Goal: Information Seeking & Learning: Get advice/opinions

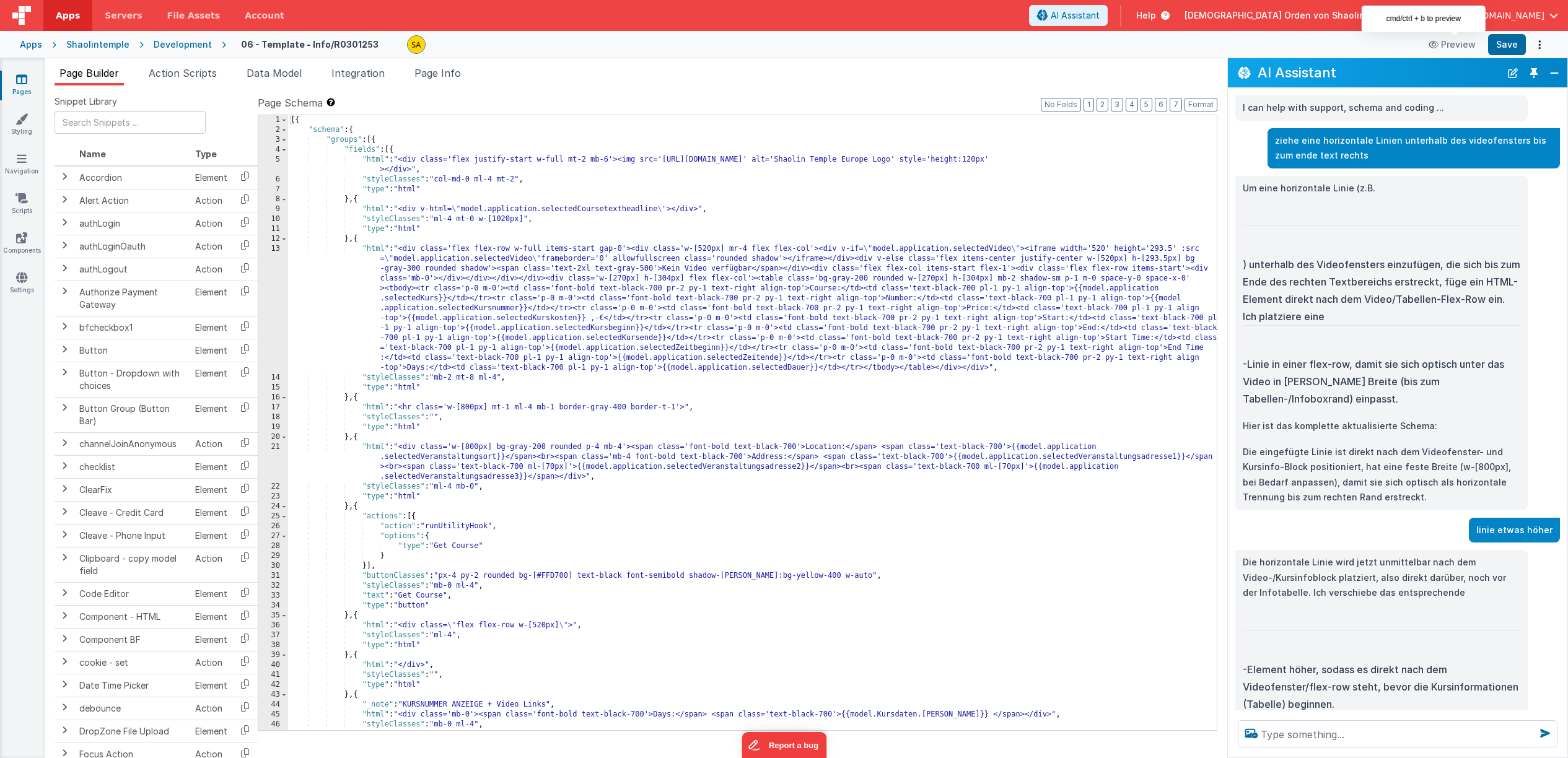
click at [479, 137] on div "[{ "schema" : { "groups" : [{ "fields" : [{ "html" : "<div class='flex justify-…" at bounding box center [752, 433] width 929 height 635
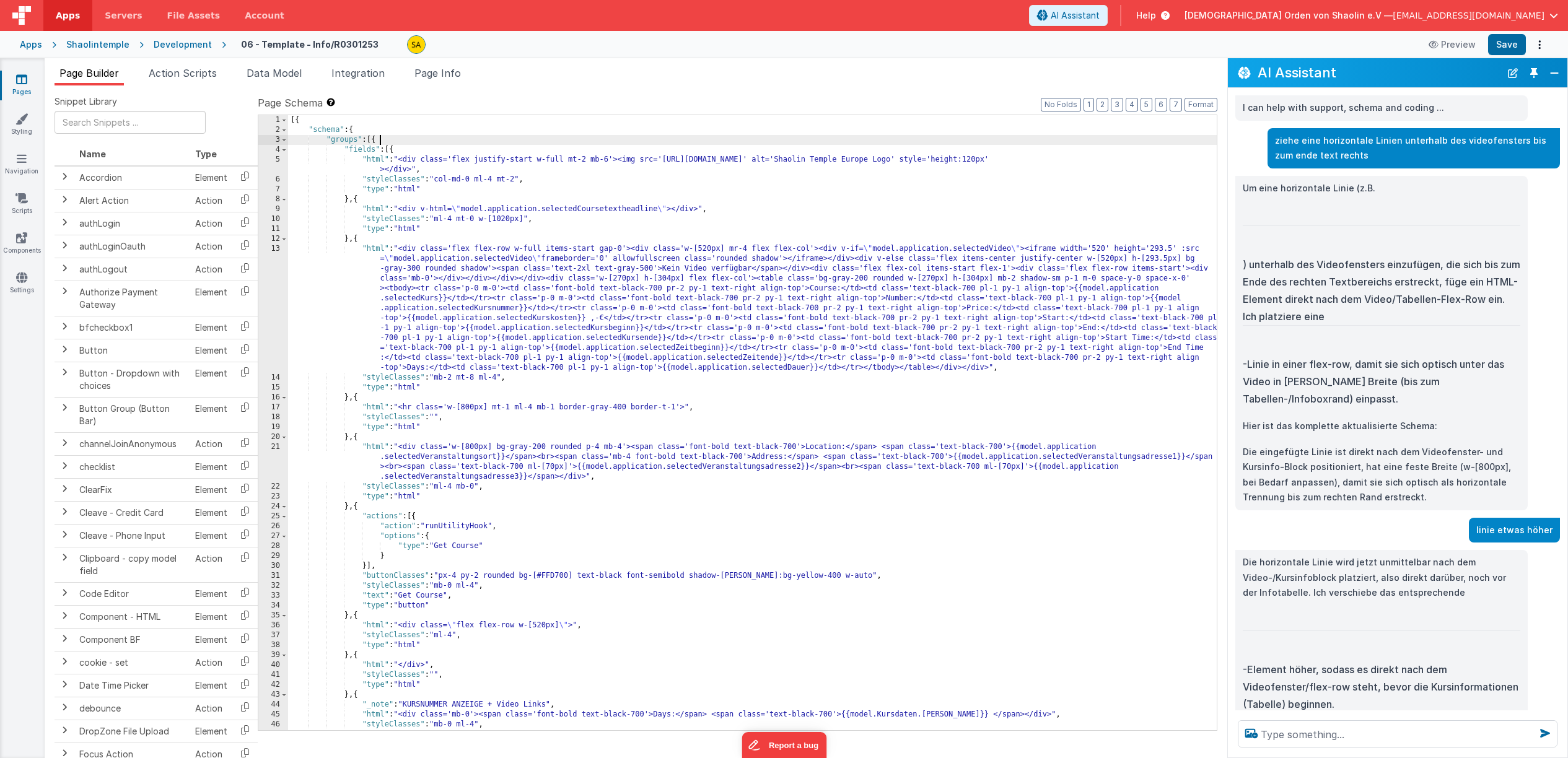
click at [479, 122] on div "[{ "schema" : { "groups" : [{ "fields" : [{ "html" : "<div class='flex justify-…" at bounding box center [752, 433] width 929 height 635
click at [19, 82] on icon at bounding box center [21, 79] width 11 height 12
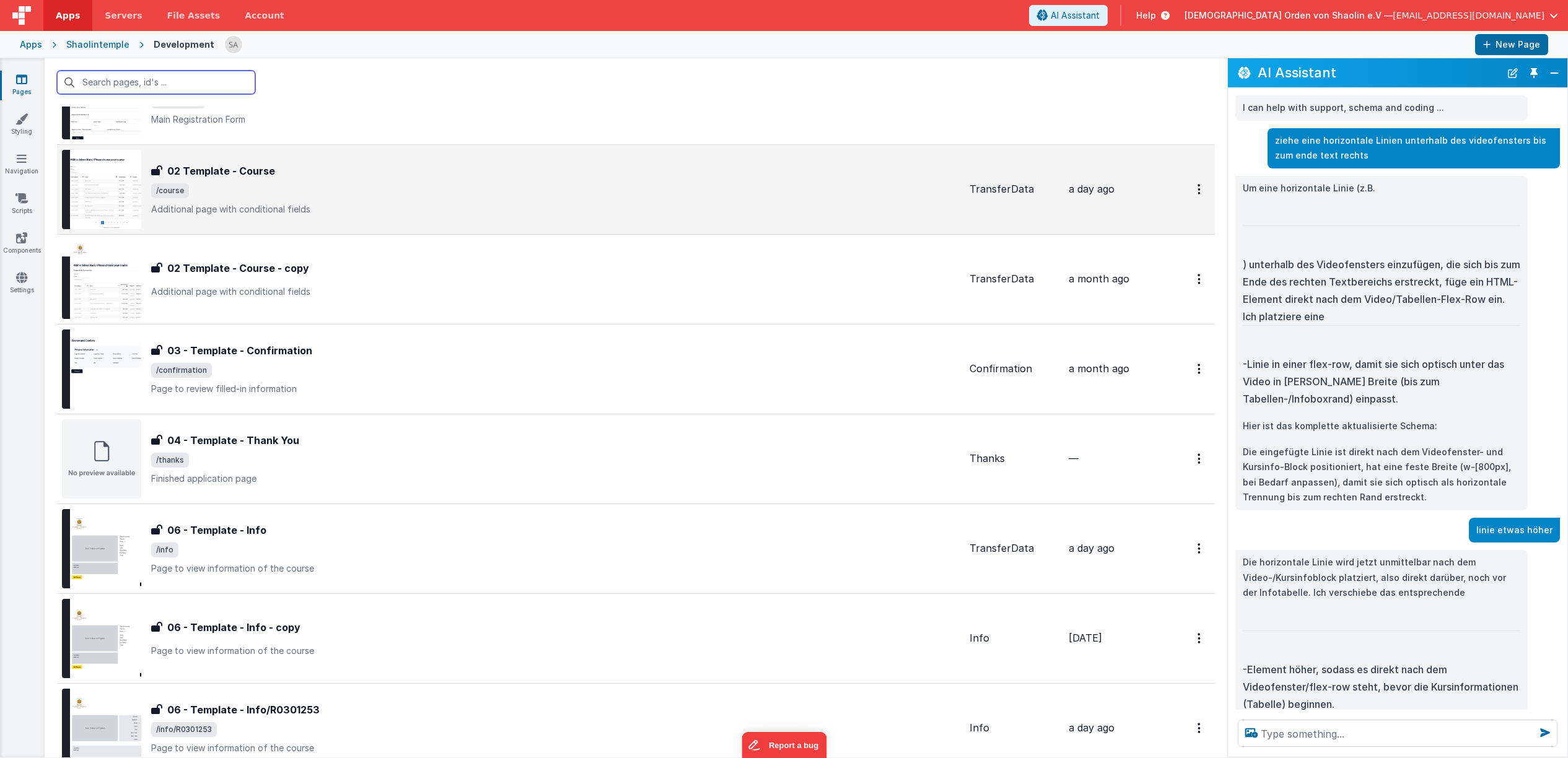
scroll to position [243, 0]
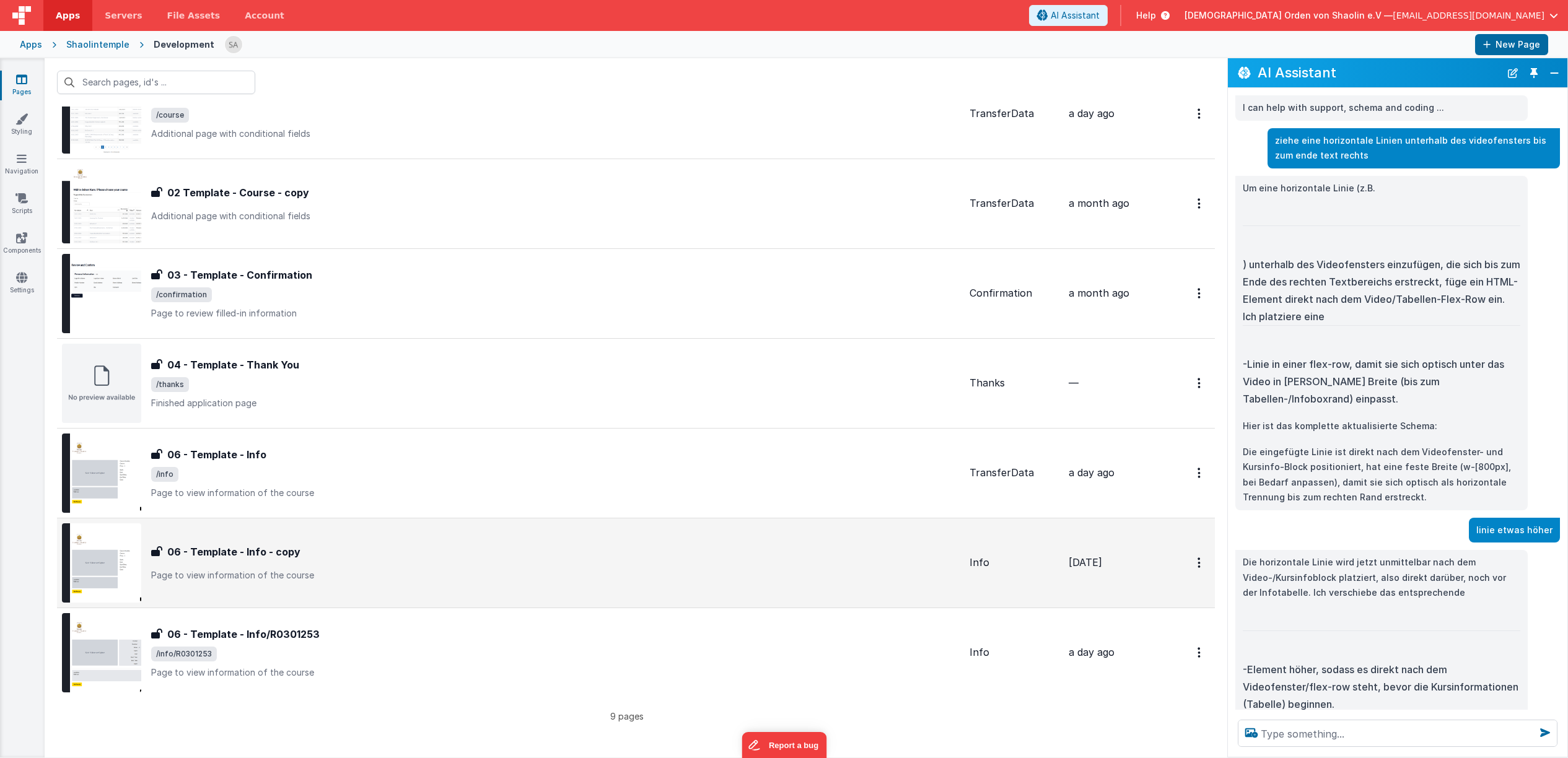
click at [361, 546] on div "06 - Template - Info - copy" at bounding box center [555, 551] width 809 height 15
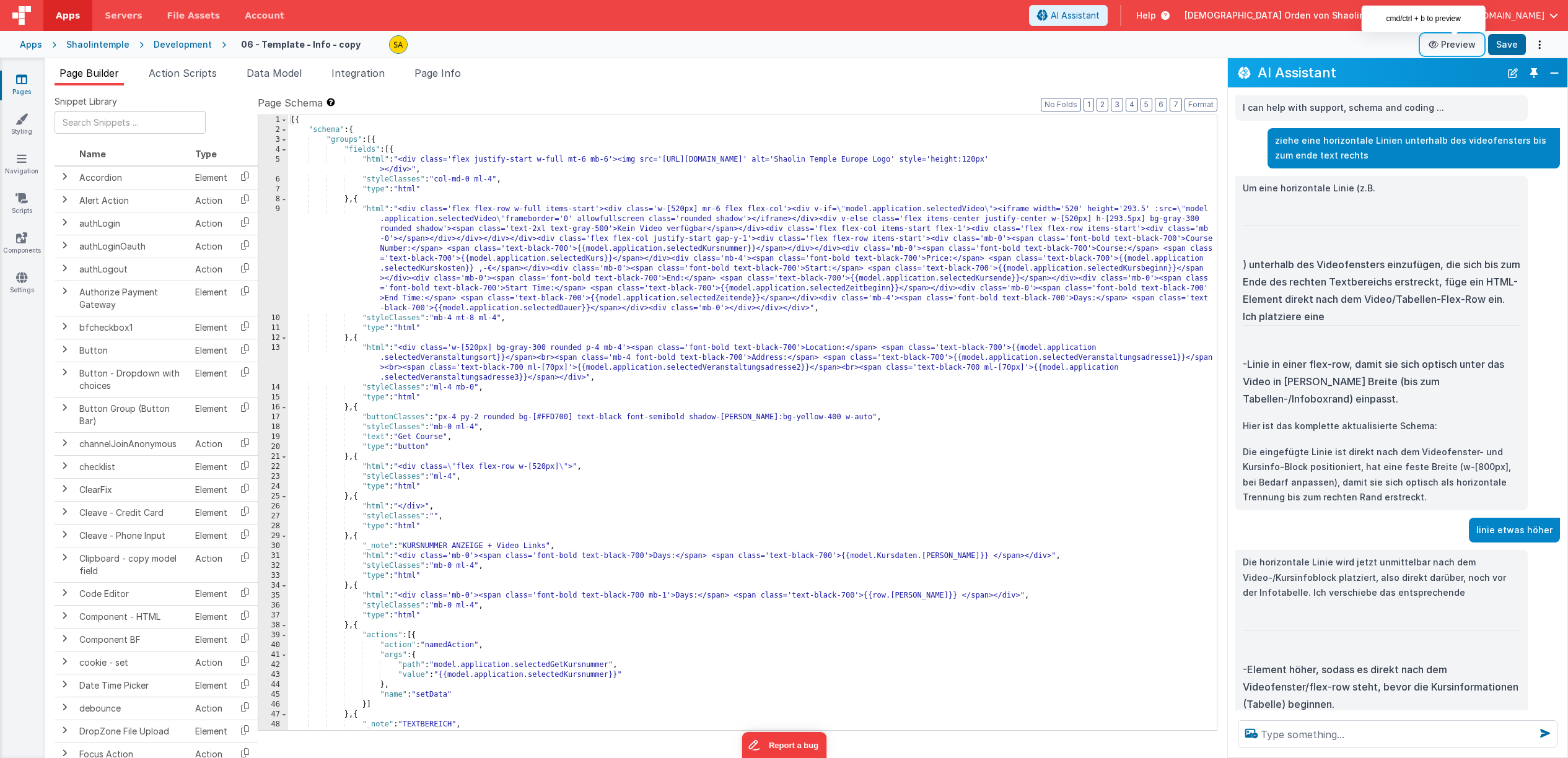
click at [1462, 47] on button "Preview" at bounding box center [1452, 44] width 62 height 19
click at [19, 81] on icon at bounding box center [21, 79] width 11 height 12
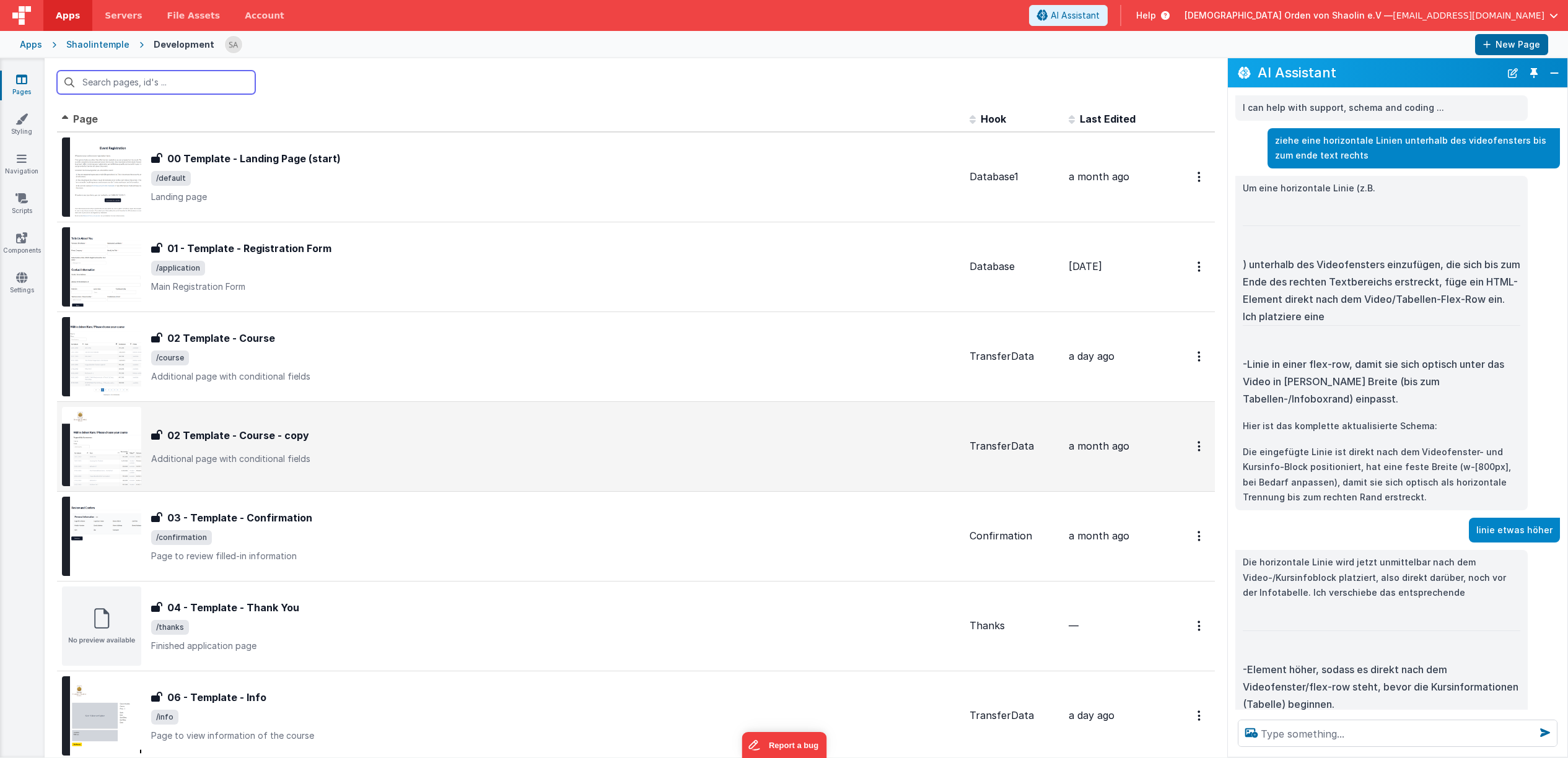
scroll to position [243, 0]
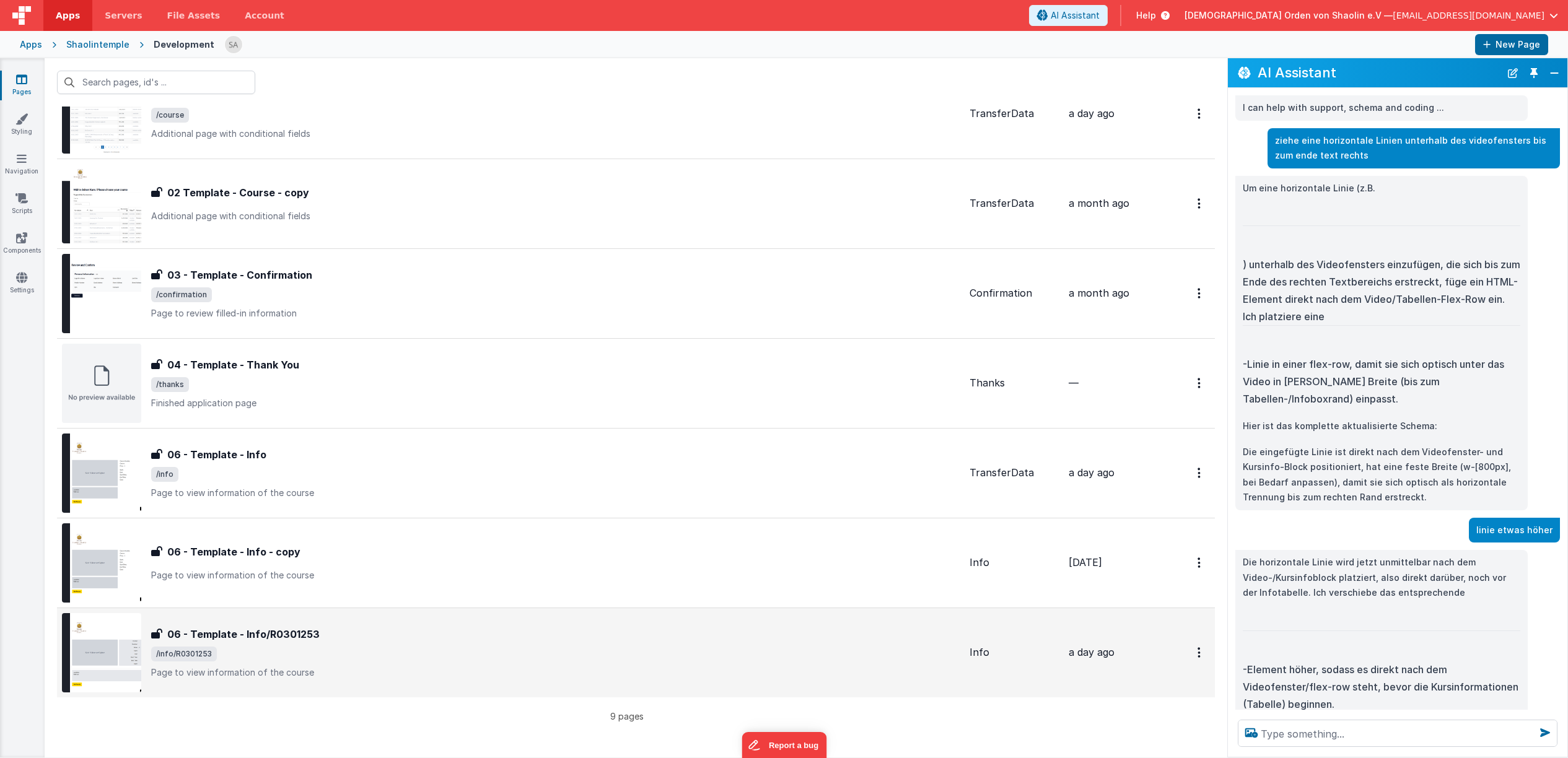
click at [332, 644] on div "06 - Template - Info/R0301253 06 - Template - Info/R0301253 /info/R0301253 Page…" at bounding box center [555, 652] width 809 height 52
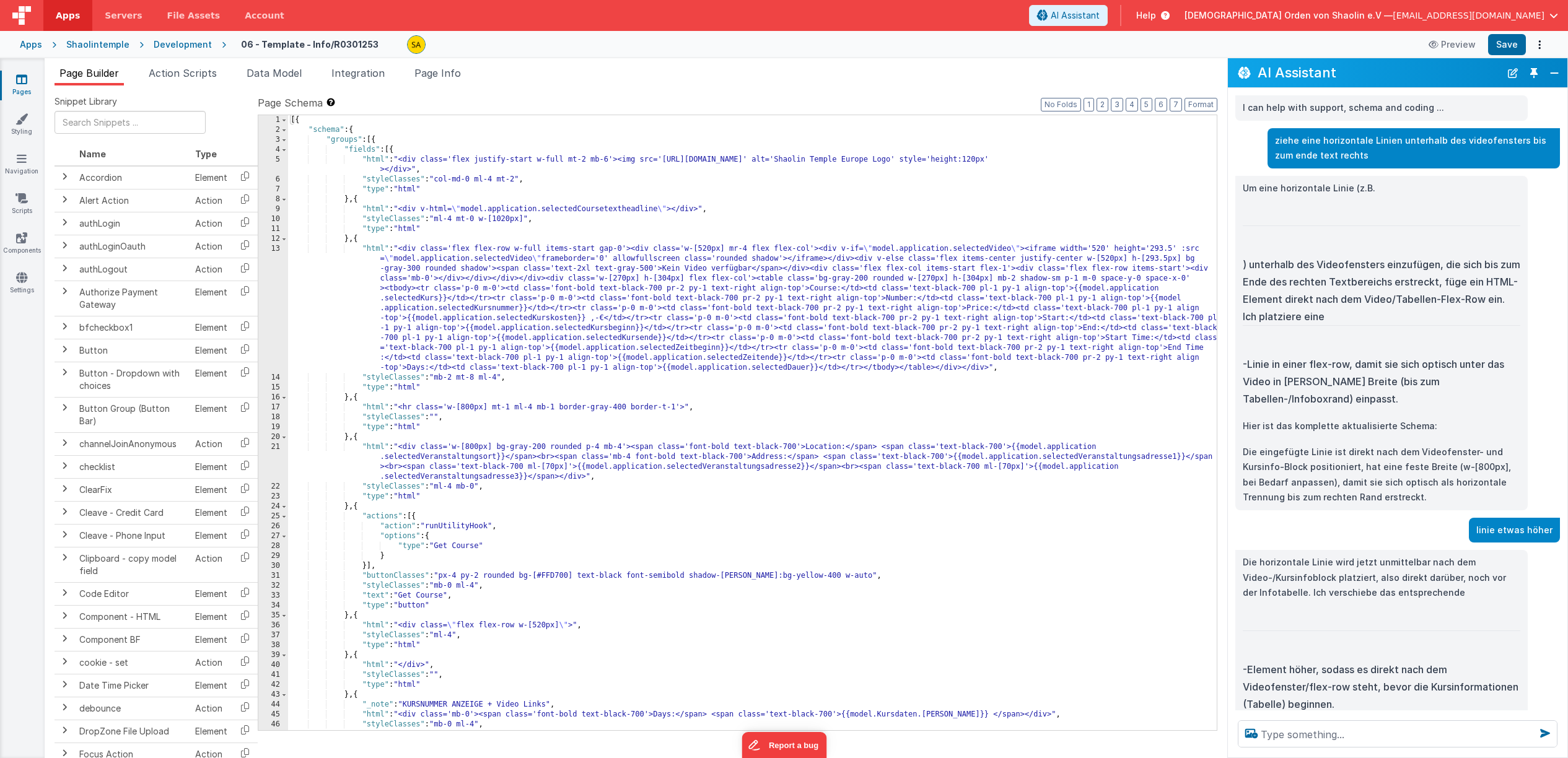
click at [489, 131] on div "[{ "schema" : { "groups" : [{ "fields" : [{ "html" : "<div class='flex justify-…" at bounding box center [752, 433] width 929 height 635
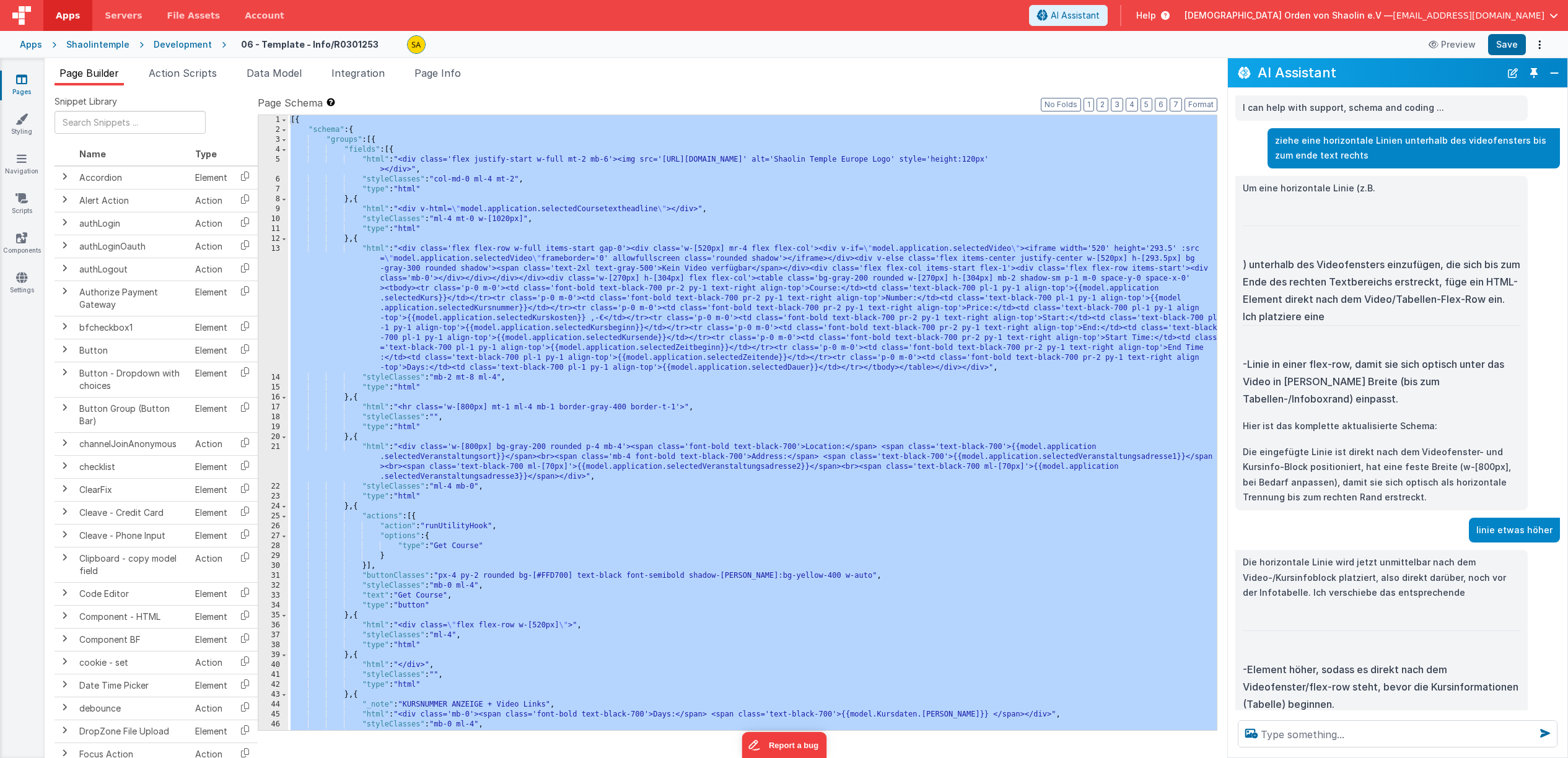
click at [24, 76] on icon at bounding box center [21, 79] width 11 height 12
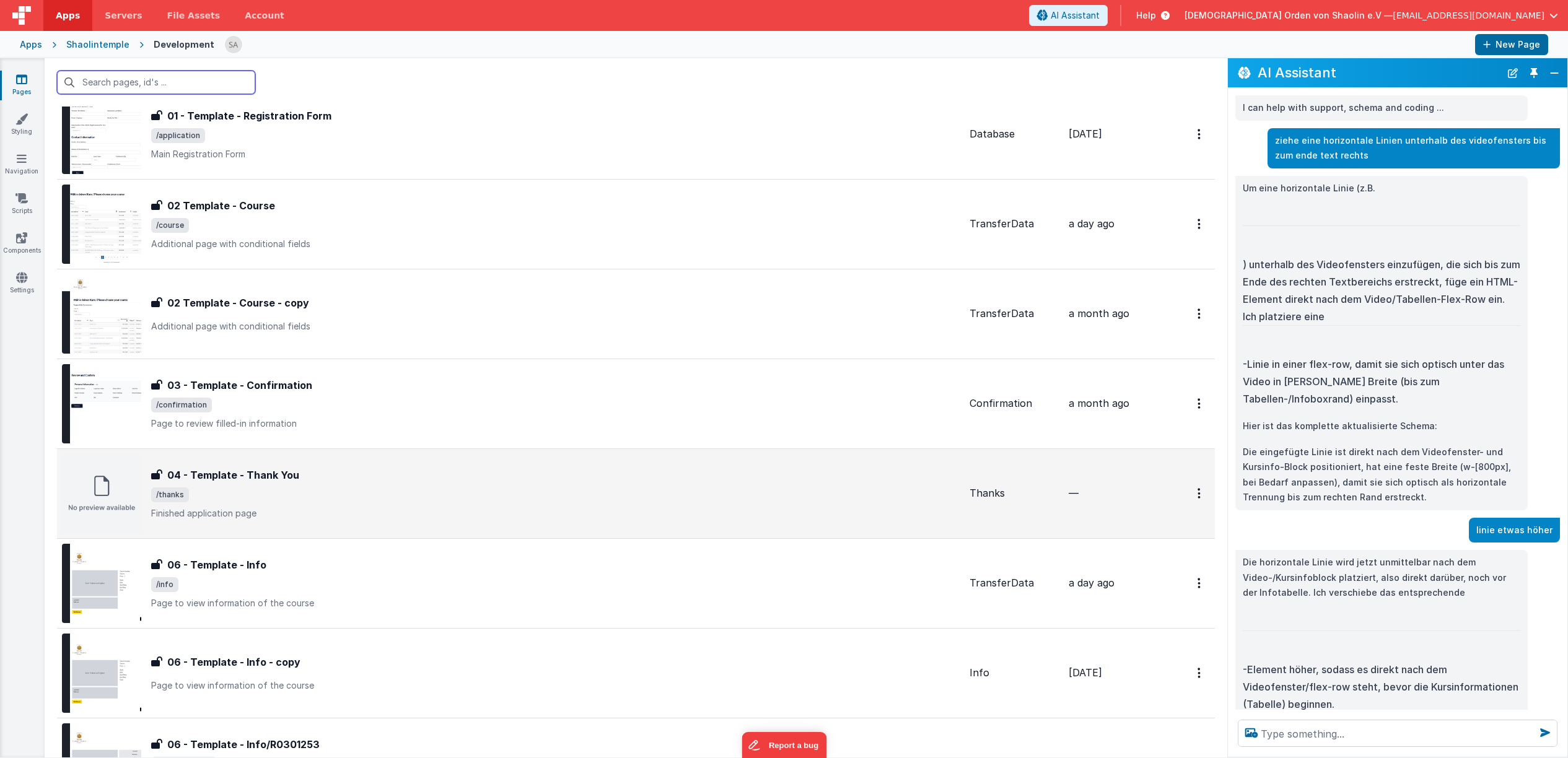
scroll to position [133, 0]
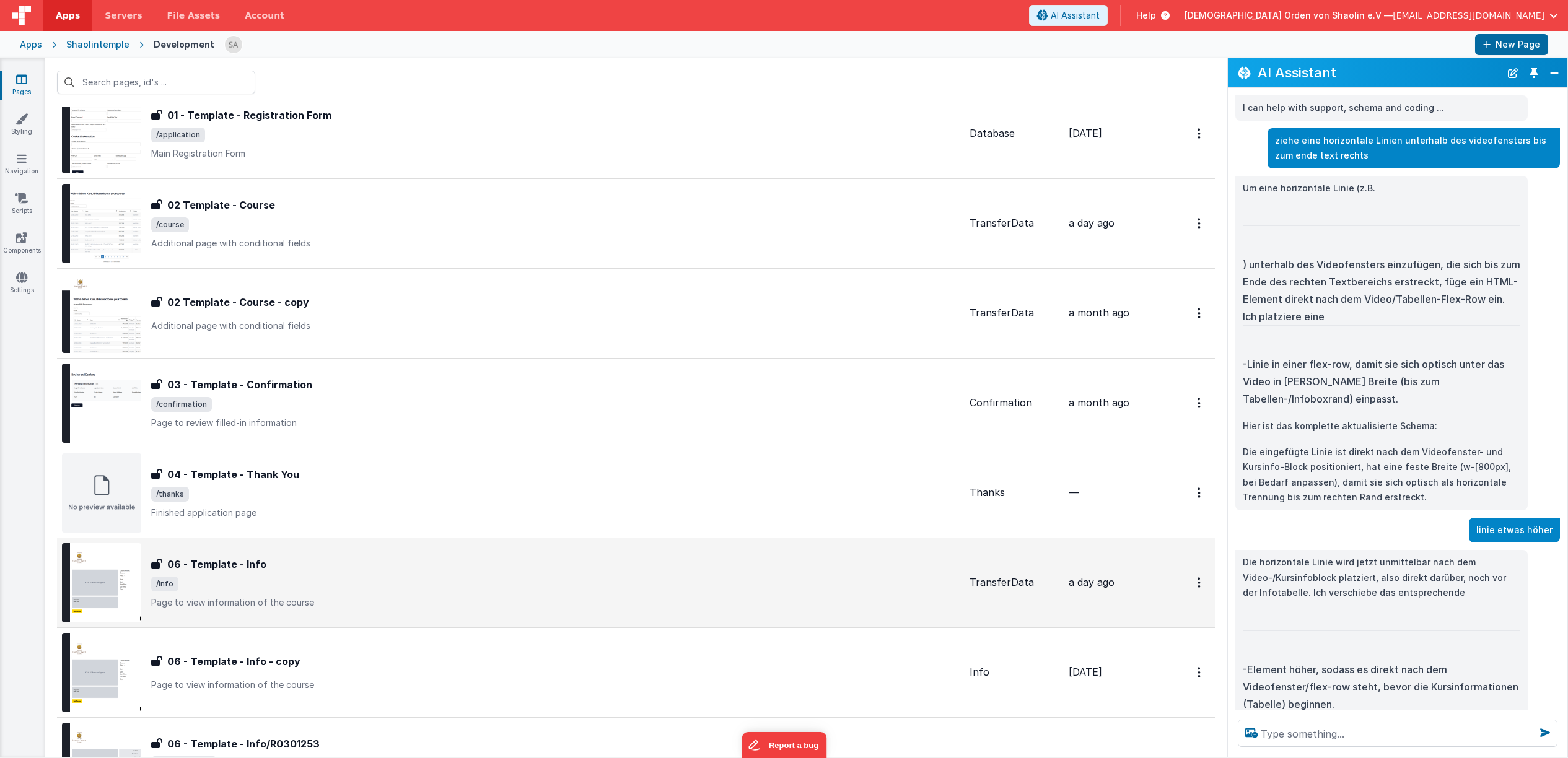
click at [409, 576] on div "06 - Template - Info 06 - Template - Info /info Page to view information of the…" at bounding box center [555, 582] width 809 height 52
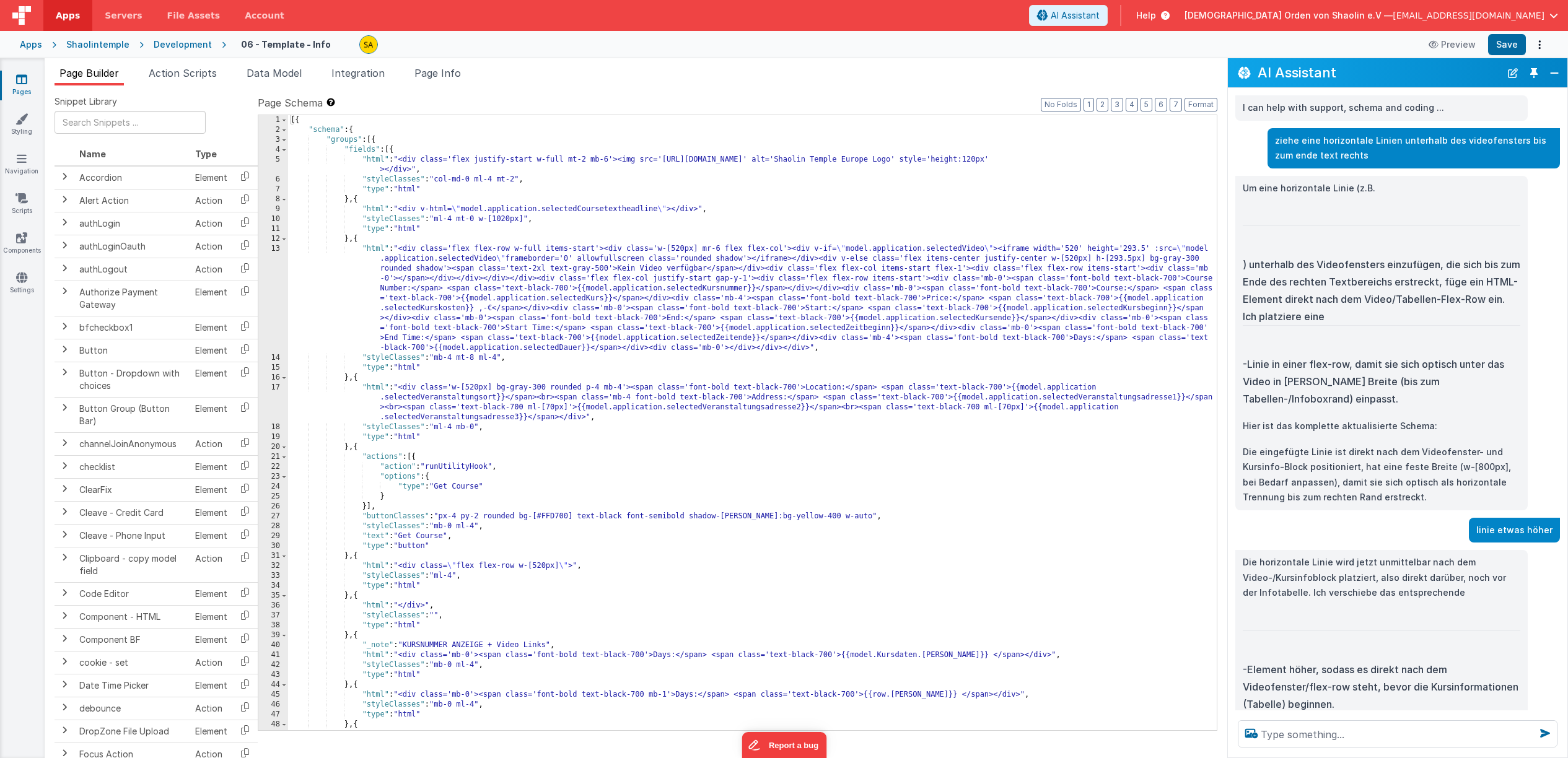
click at [728, 130] on div "[{ "schema" : { "groups" : [{ "fields" : [{ "html" : "<div class='flex justify-…" at bounding box center [752, 433] width 929 height 635
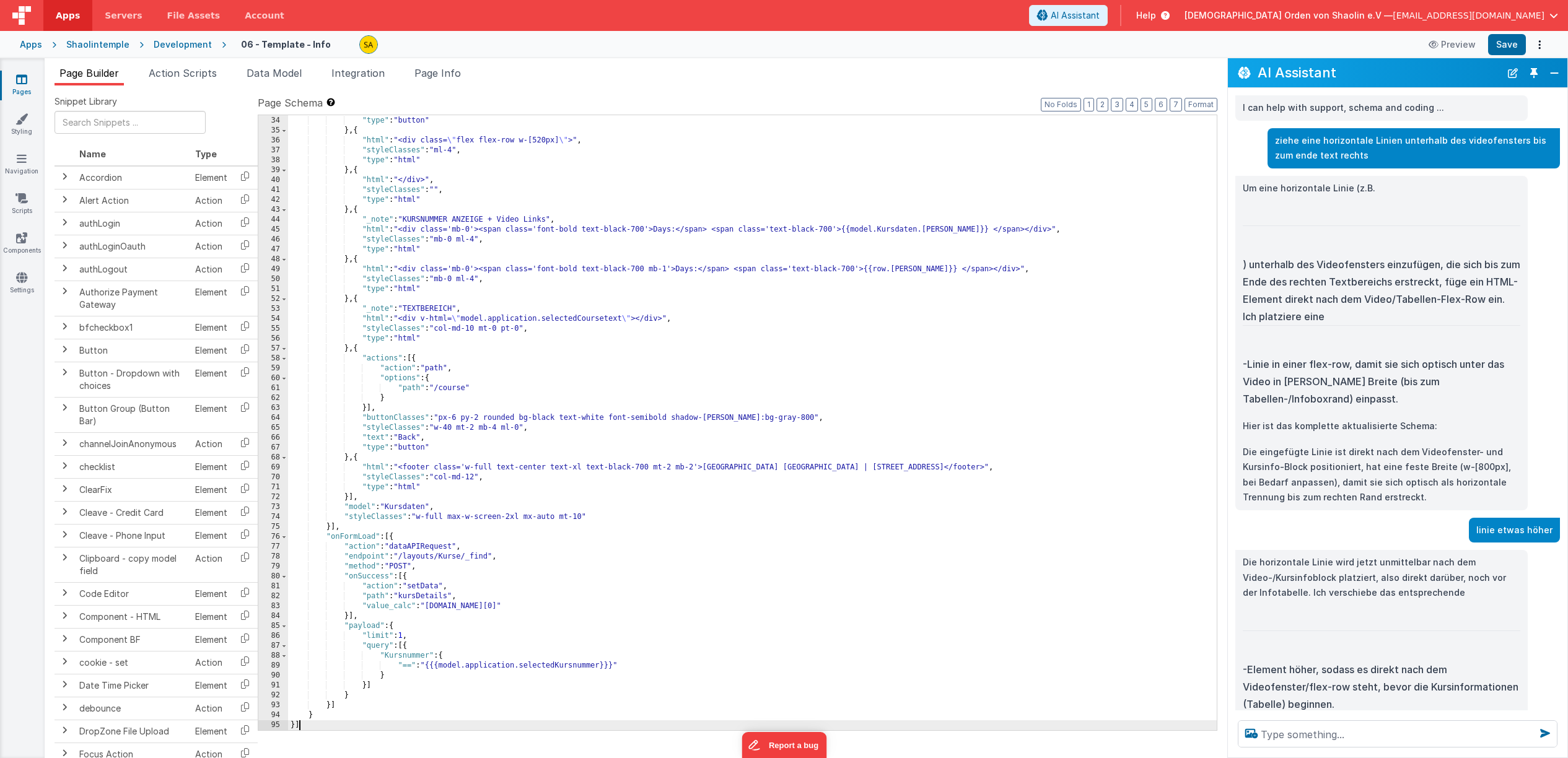
scroll to position [485, 0]
click at [1514, 42] on button "Save" at bounding box center [1506, 45] width 38 height 21
click at [1456, 45] on button "Preview" at bounding box center [1452, 44] width 62 height 19
click at [1344, 734] on textarea at bounding box center [1397, 733] width 319 height 27
type textarea "wie kann ich daten in cookies speichern"
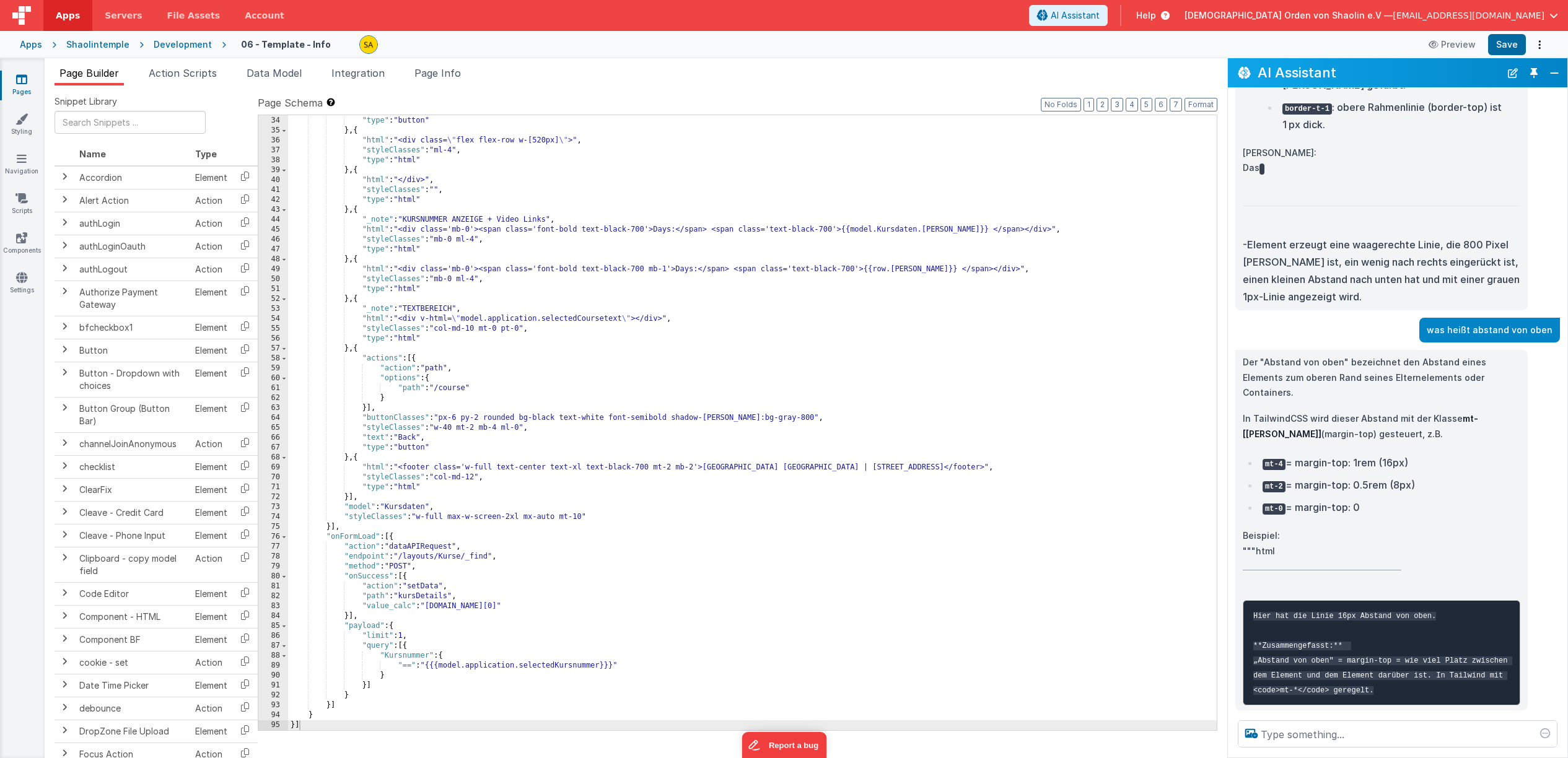
scroll to position [1035, 0]
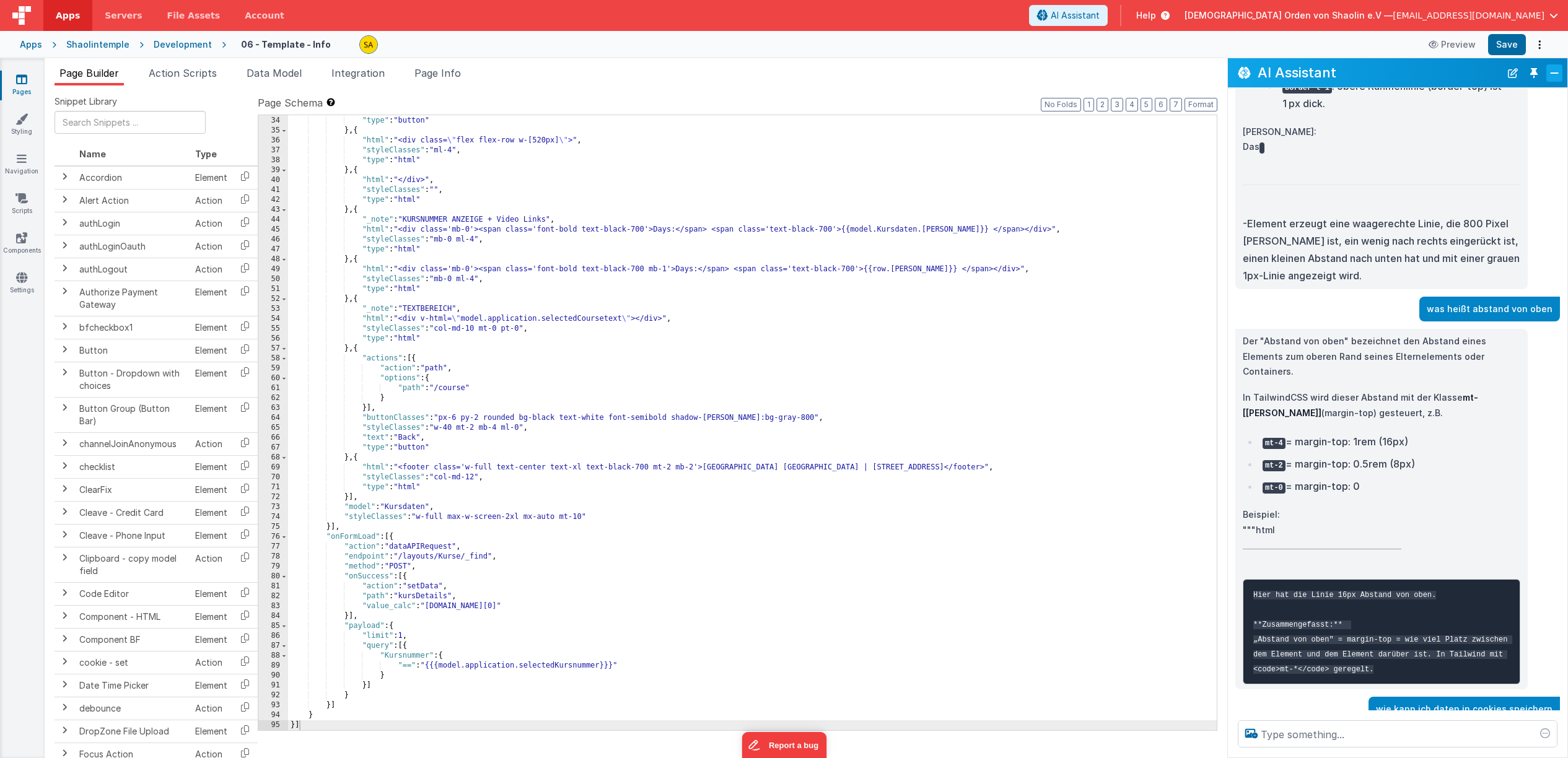
click at [1560, 70] on button "Close" at bounding box center [1554, 73] width 16 height 18
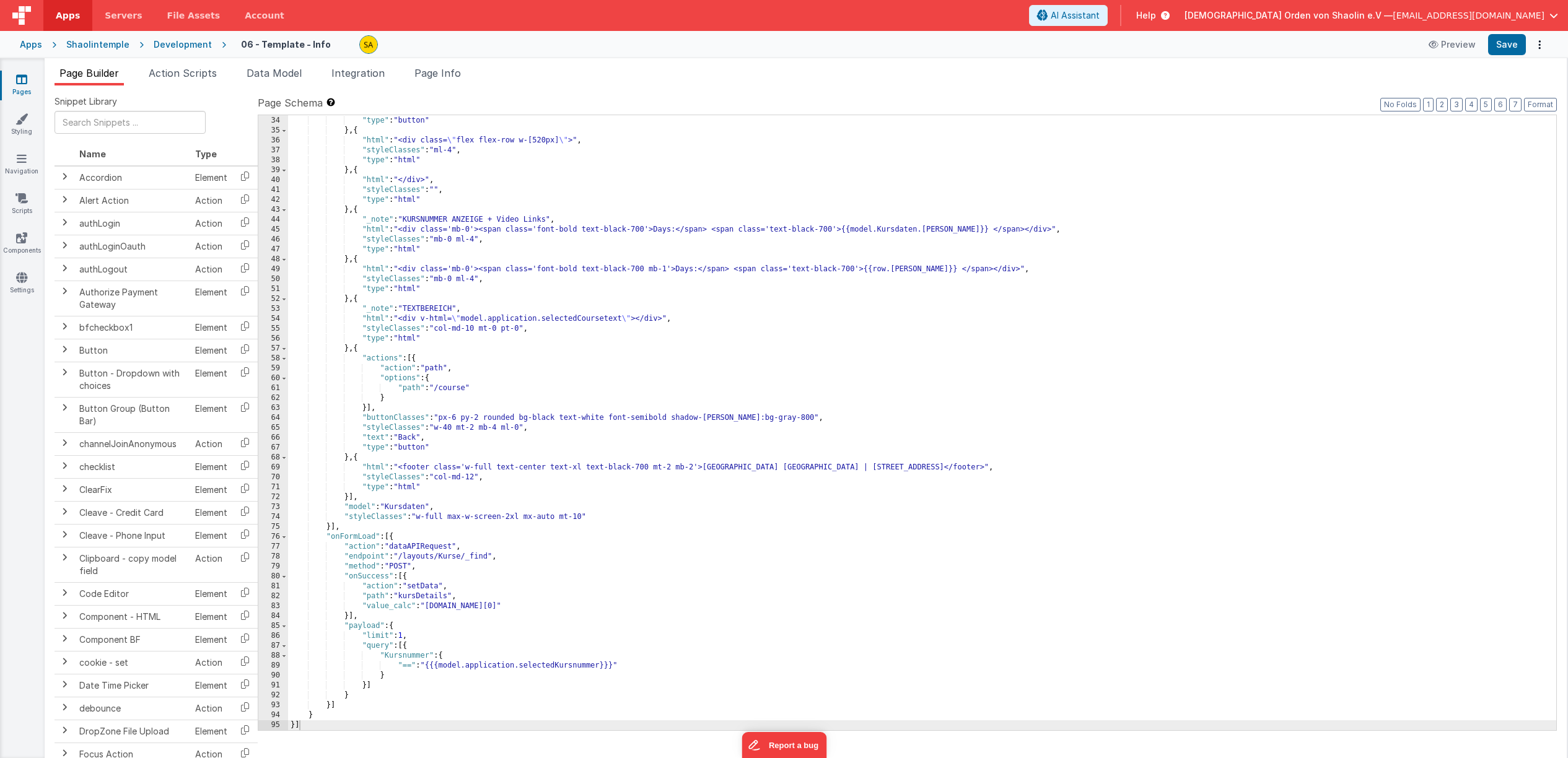
scroll to position [1681, 0]
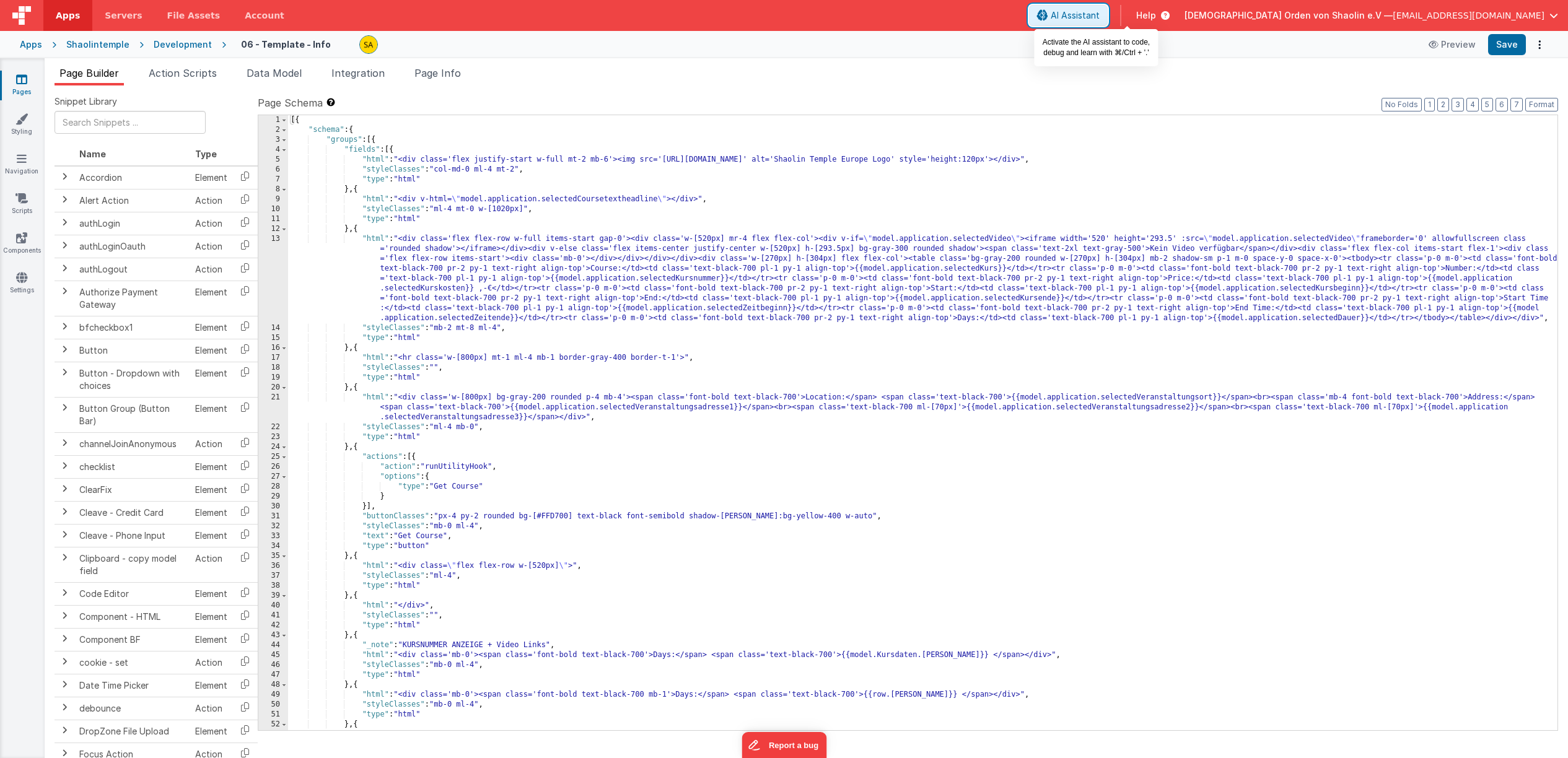
drag, startPoint x: 1139, startPoint y: 15, endPoint x: 1221, endPoint y: 217, distance: 218.0
click at [1100, 15] on span "AI Assistant" at bounding box center [1074, 16] width 49 height 12
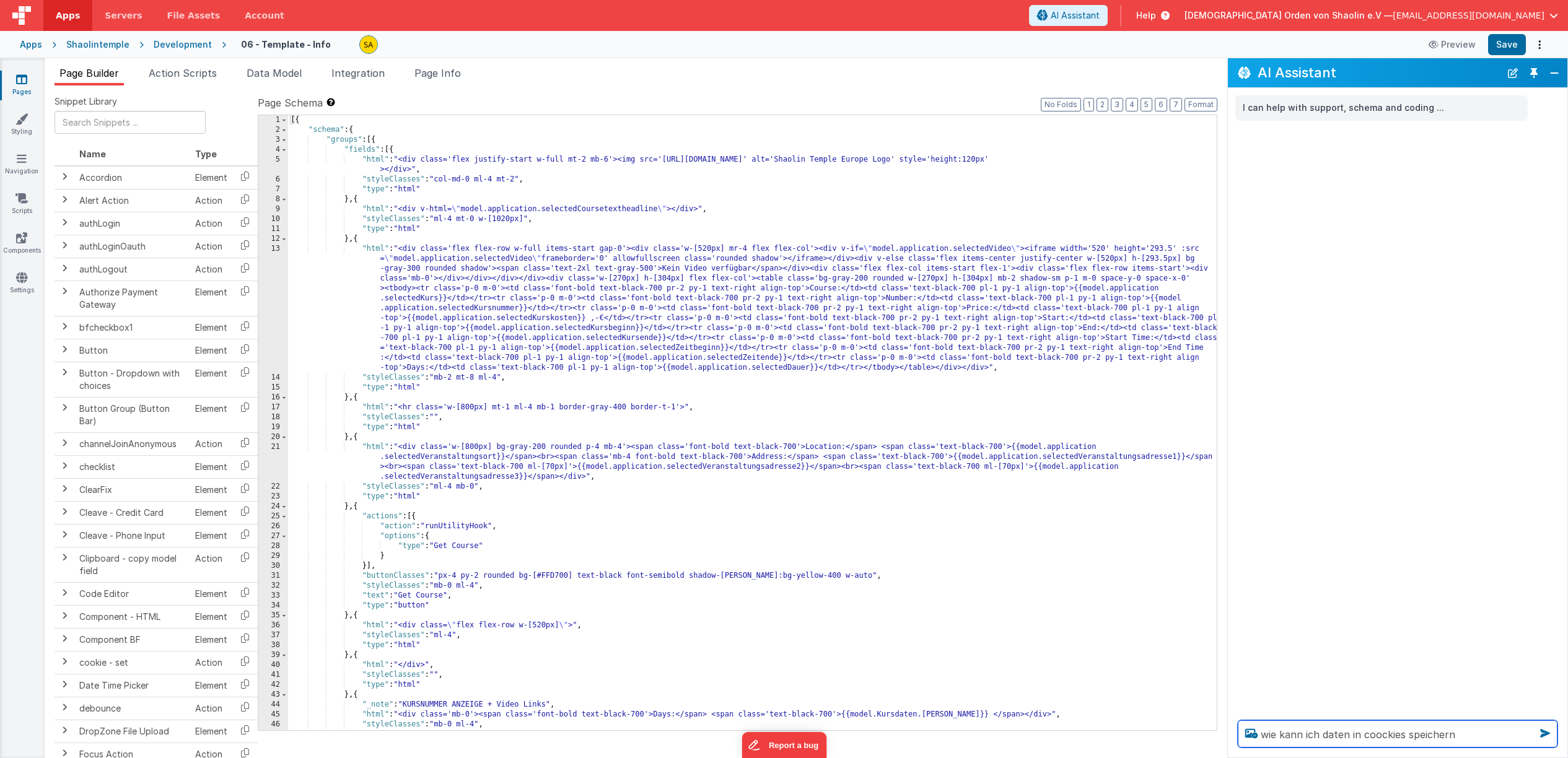
type textarea "wie kann ich daten in coockies speichern"
